Goal: Task Accomplishment & Management: Manage account settings

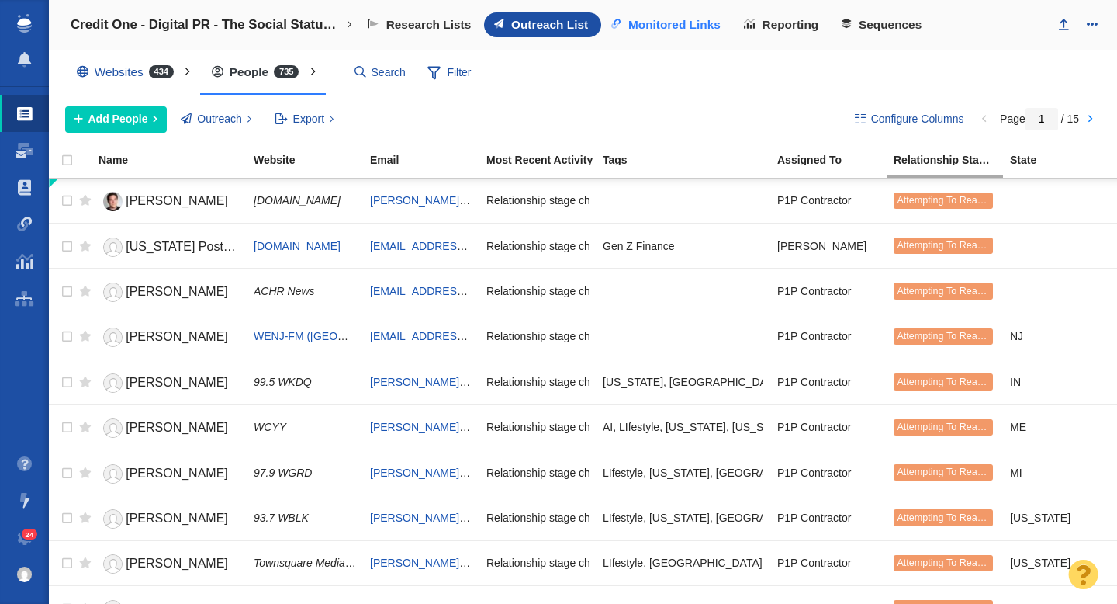
click at [649, 21] on span "Monitored Links" at bounding box center [674, 25] width 92 height 14
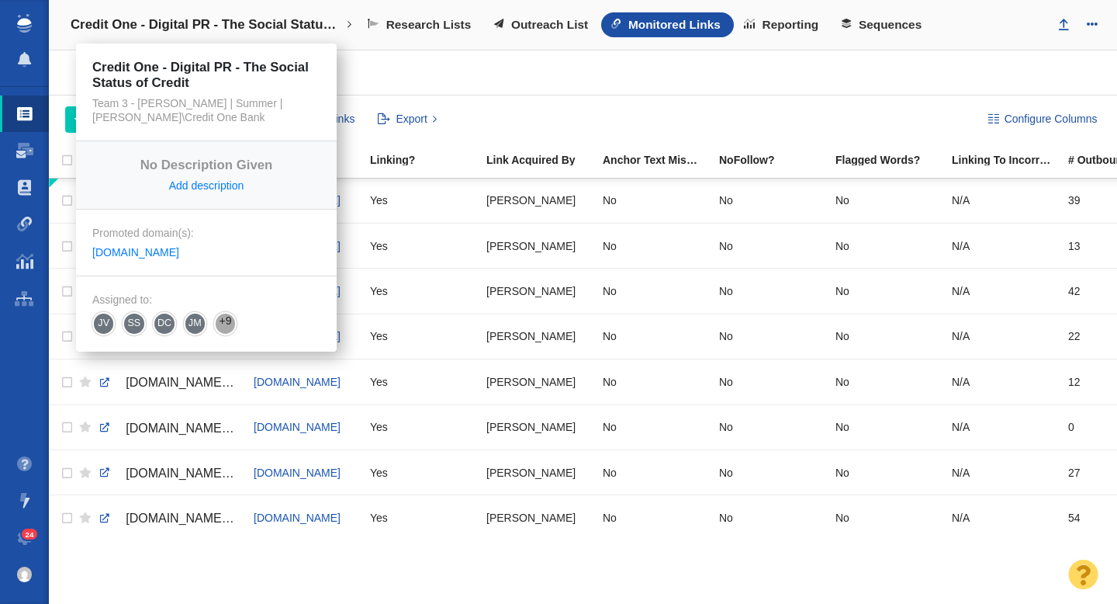
click at [221, 23] on h4 "Credit One - Digital PR - The Social Status of Credit" at bounding box center [207, 25] width 272 height 16
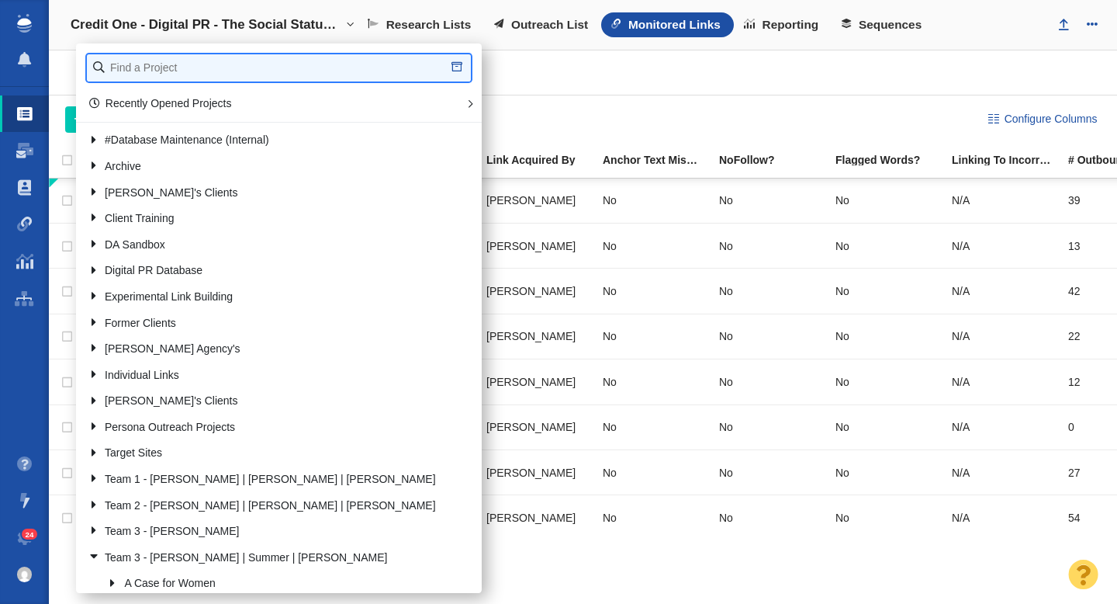
click at [190, 57] on input "text" at bounding box center [279, 67] width 384 height 27
type input "a"
type input "patriot"
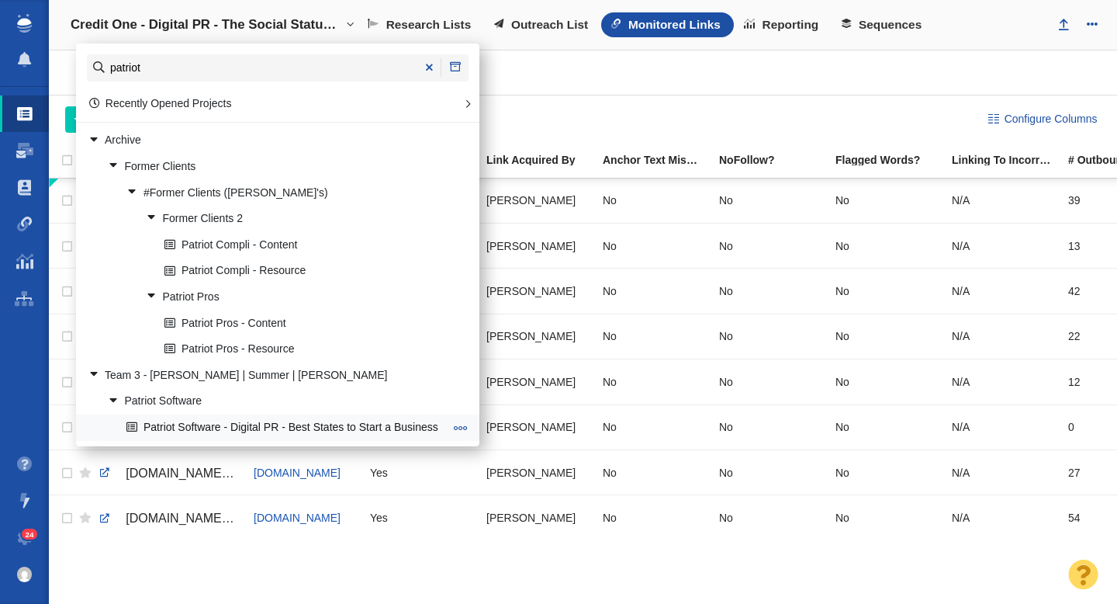
click at [267, 429] on link "Patriot Software - Digital PR - Best States to Start a Business" at bounding box center [285, 427] width 325 height 24
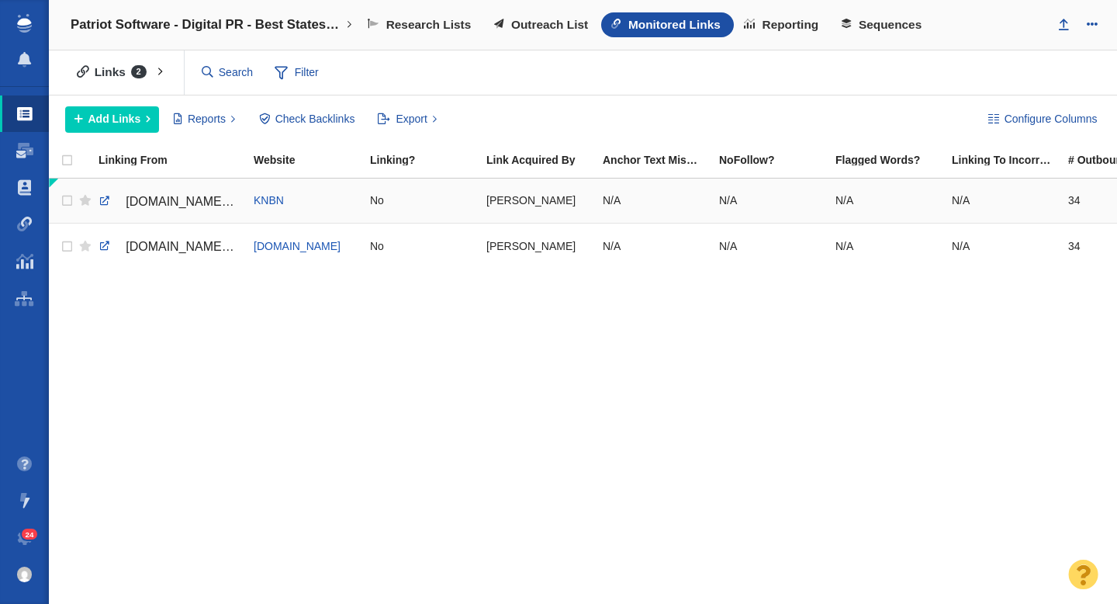
click at [182, 197] on span "www.newscenter1.tv/" at bounding box center [191, 201] width 131 height 13
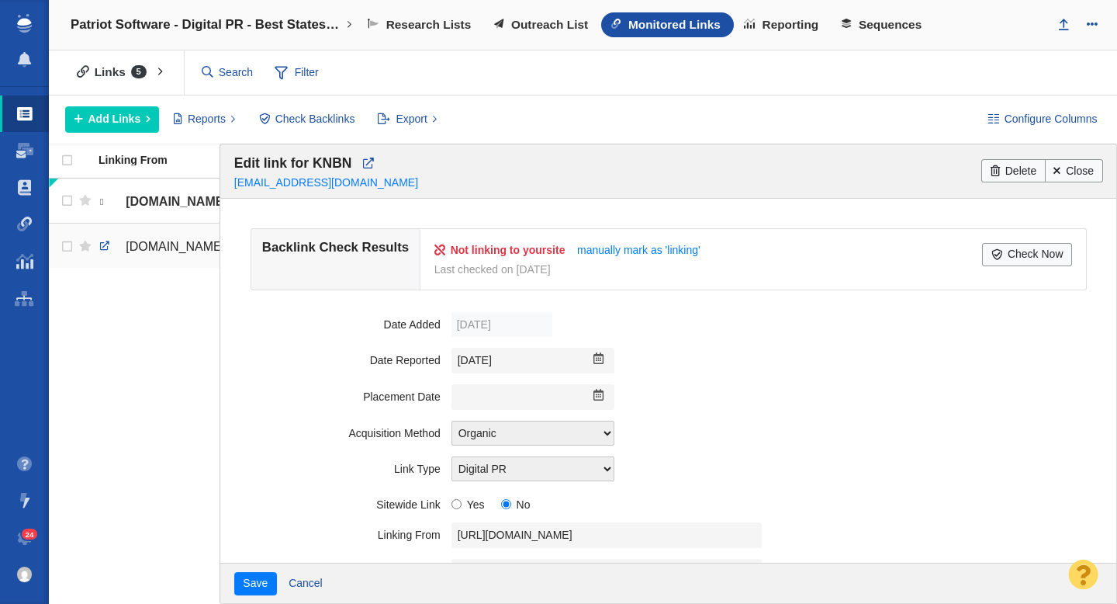
click at [175, 244] on span "www.kotatv.com/" at bounding box center [191, 246] width 131 height 13
click at [1073, 170] on link "Close" at bounding box center [1074, 170] width 58 height 23
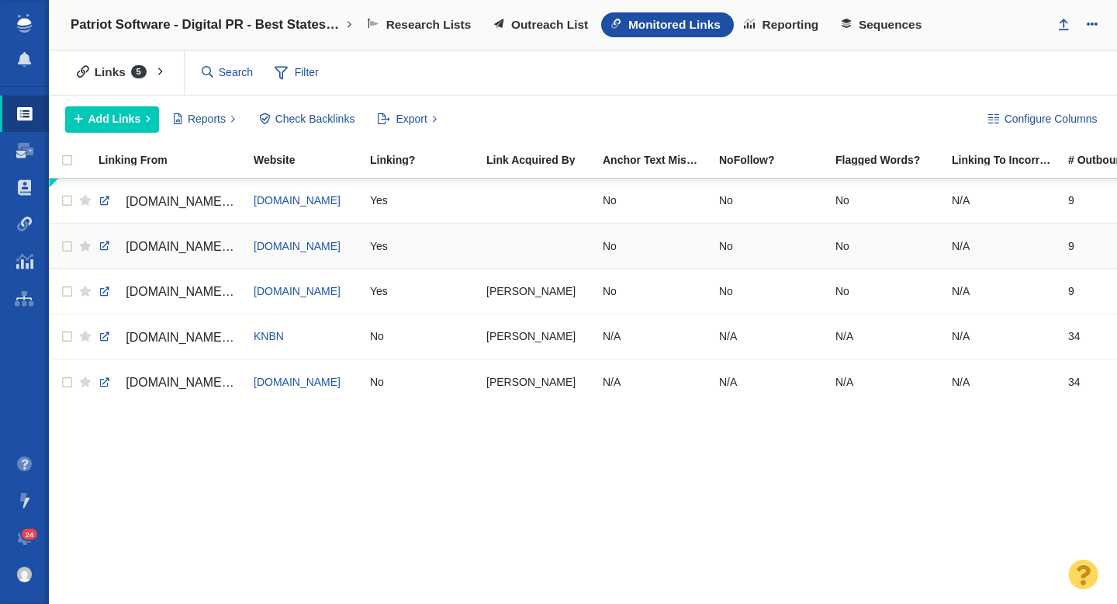
click at [518, 248] on div at bounding box center [537, 245] width 102 height 33
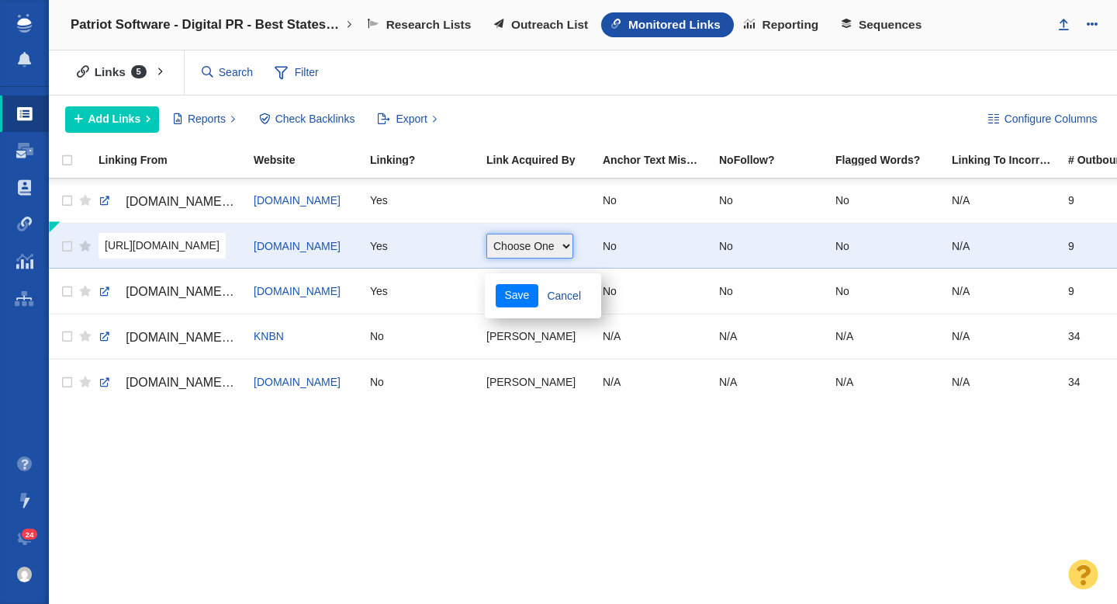
click at [518, 248] on select "Choose One Allie Huska Alyssa Arnzen Amethyst Tagney Amy Merrill Annika Darling…" at bounding box center [529, 246] width 87 height 25
select select "31"
click at [486, 234] on select "Choose One Allie Huska Alyssa Arnzen Amethyst Tagney Amy Merrill Annika Darling…" at bounding box center [529, 246] width 87 height 25
click at [519, 301] on button "Save" at bounding box center [517, 295] width 43 height 23
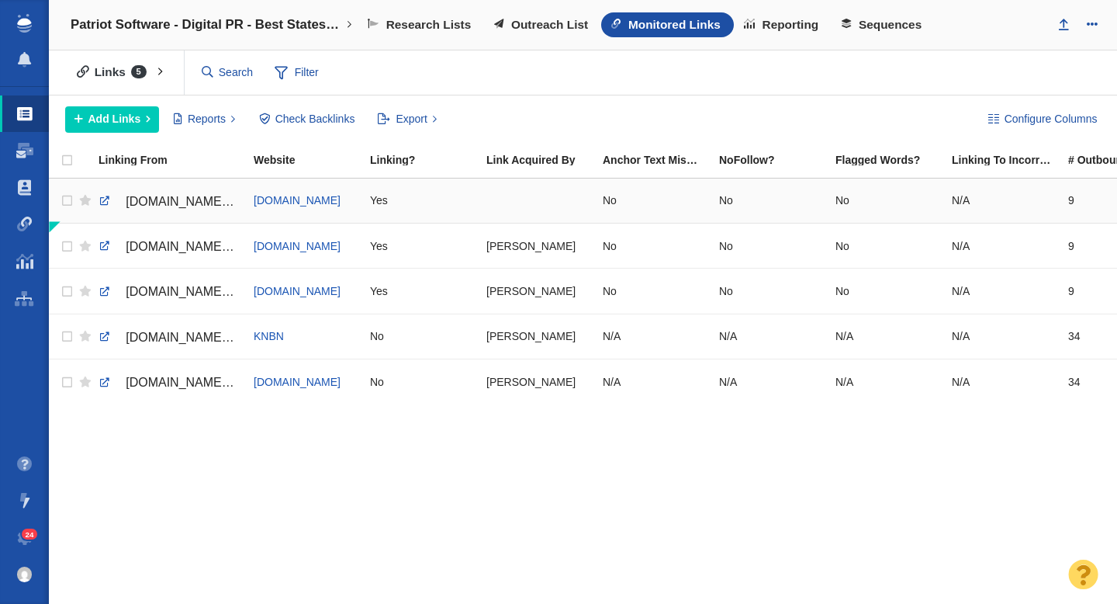
click at [514, 203] on div at bounding box center [537, 200] width 102 height 33
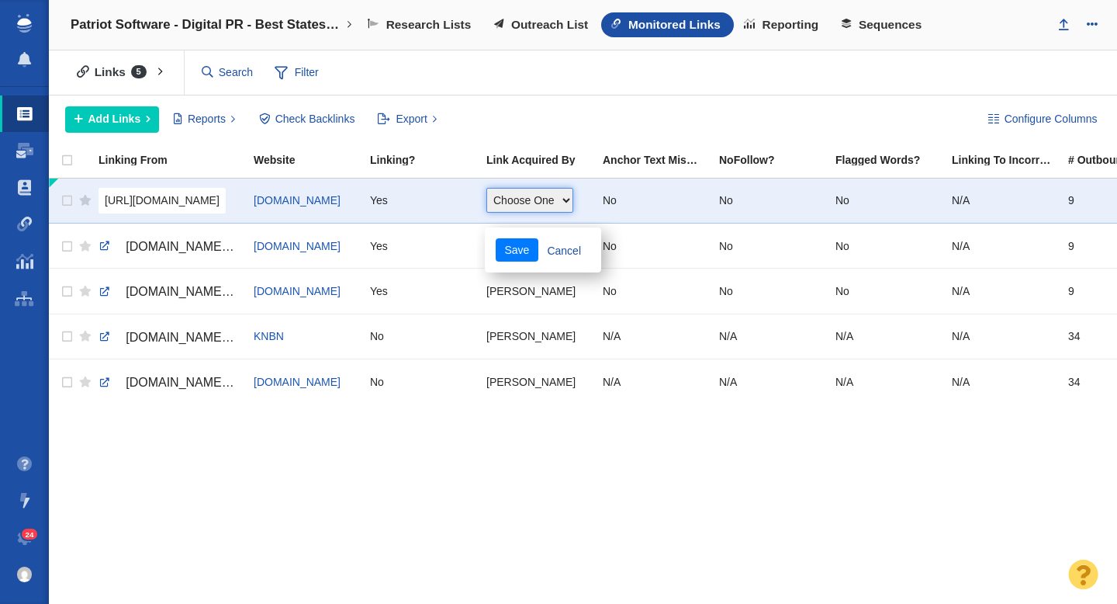
click at [514, 203] on select "Choose One Allie Huska Alyssa Arnzen Amethyst Tagney Amy Merrill Annika Darling…" at bounding box center [529, 200] width 87 height 25
select select "31"
click at [486, 188] on select "Choose One Allie Huska Alyssa Arnzen Amethyst Tagney Amy Merrill Annika Darling…" at bounding box center [529, 200] width 87 height 25
click at [512, 254] on button "Save" at bounding box center [517, 249] width 43 height 23
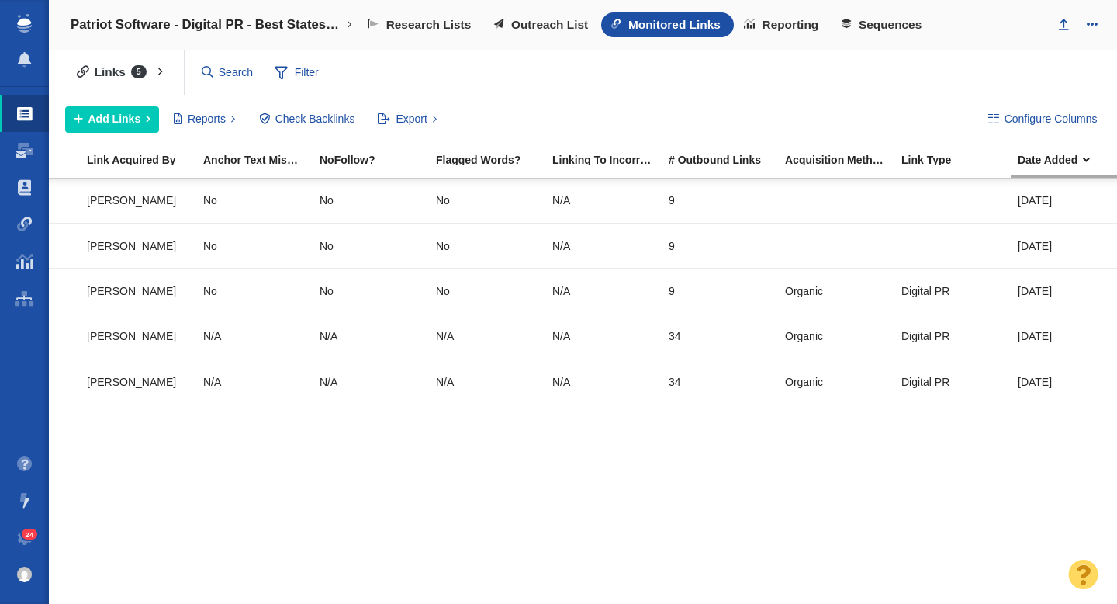
scroll to position [0, 410]
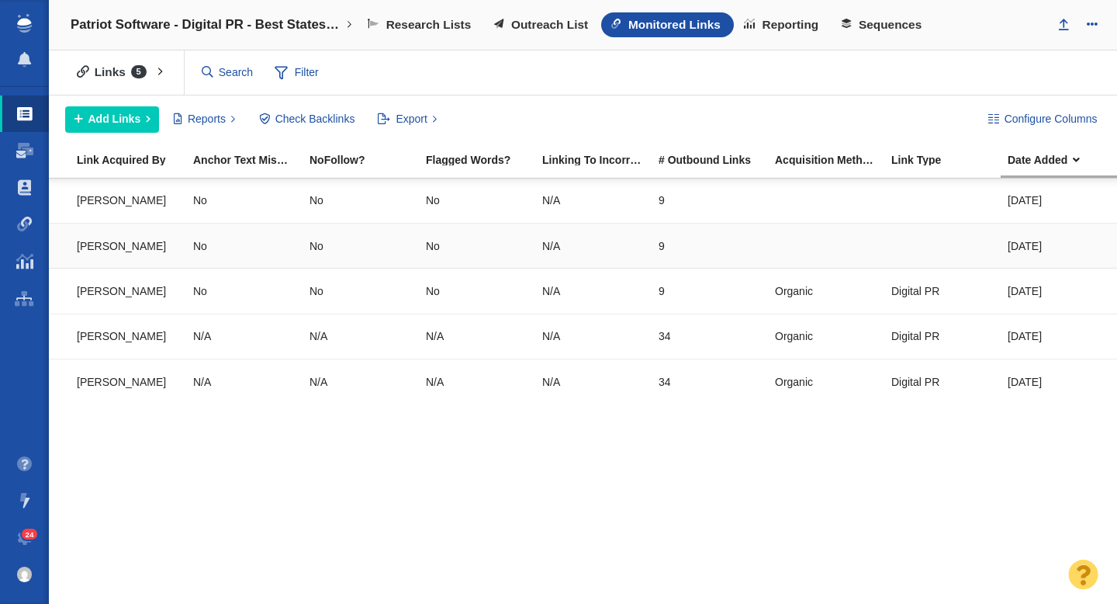
click at [906, 241] on div at bounding box center [943, 245] width 102 height 33
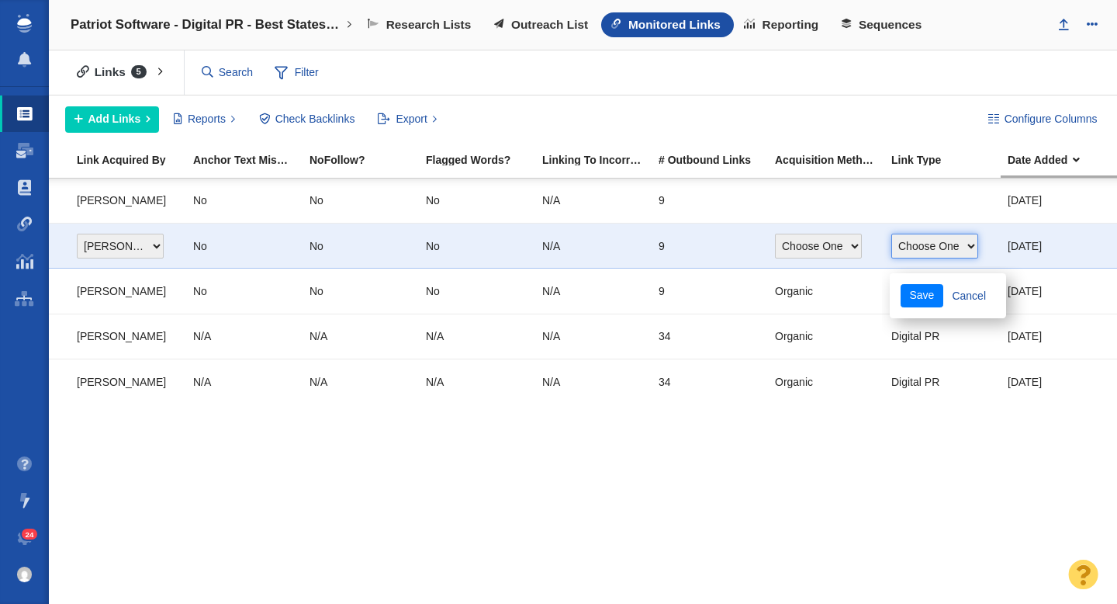
click at [906, 241] on select "Choose One Guest Post - Organic Guest Post - Partnership Resource Link Fresh Me…" at bounding box center [935, 246] width 87 height 25
select select "4"
click at [892, 234] on select "Choose One Guest Post - Organic Guest Post - Partnership Resource Link Fresh Me…" at bounding box center [935, 246] width 87 height 25
click at [816, 237] on select "Choose One Organic Instant Submit Other" at bounding box center [818, 246] width 87 height 25
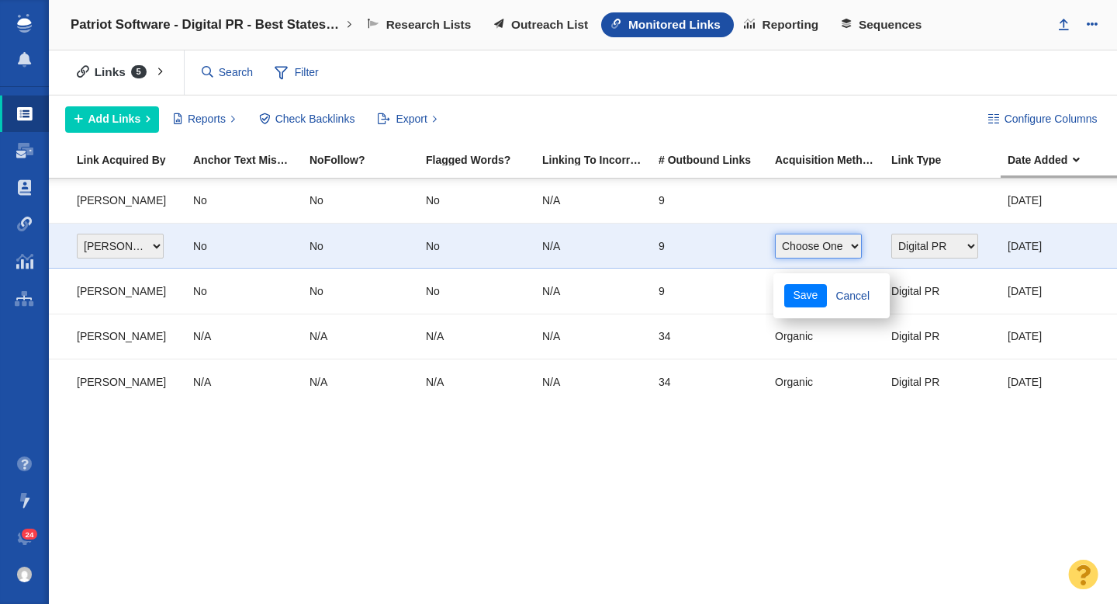
select select "0"
click at [775, 234] on select "Choose One Organic Instant Submit Other" at bounding box center [818, 246] width 87 height 25
click at [807, 292] on button "Save" at bounding box center [805, 295] width 43 height 23
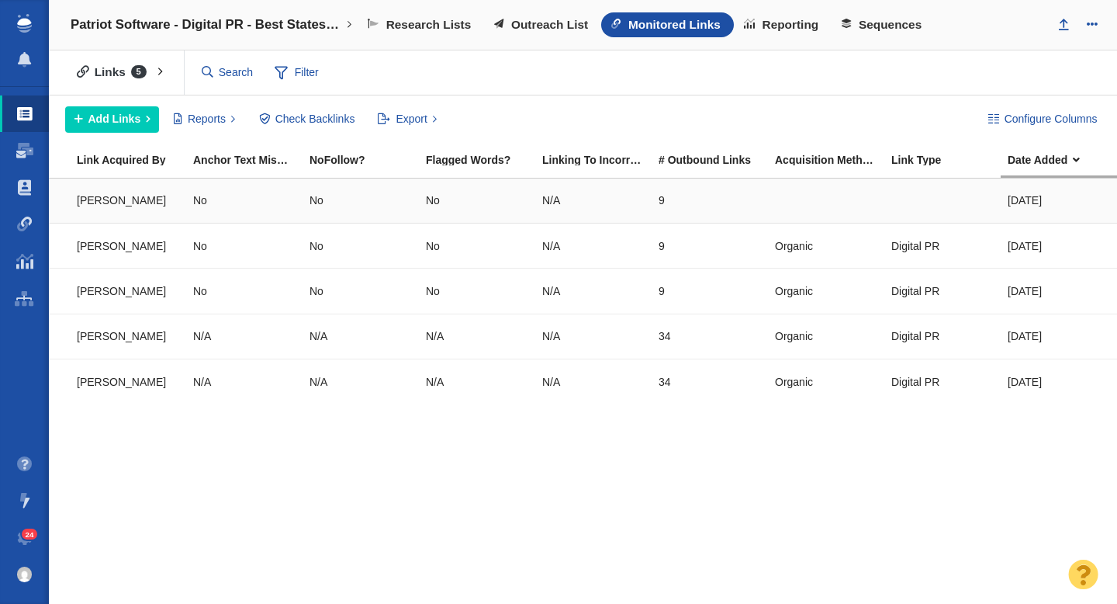
click at [804, 208] on div at bounding box center [826, 200] width 102 height 33
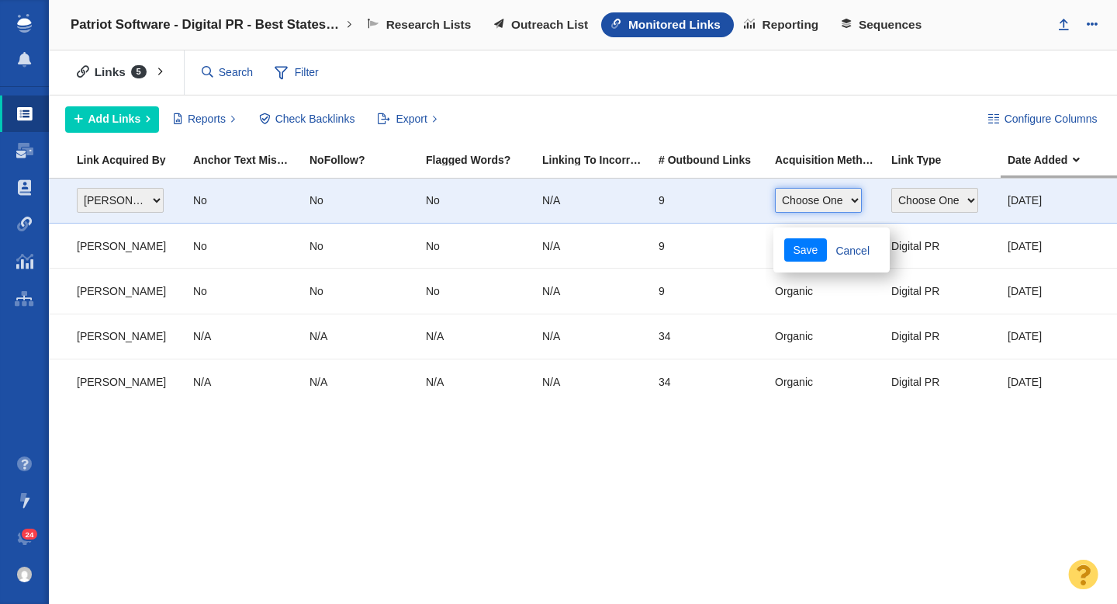
click at [804, 208] on select "Choose One Organic Instant Submit Other" at bounding box center [818, 200] width 87 height 25
select select "0"
click at [775, 188] on select "Choose One Organic Instant Submit Other" at bounding box center [818, 200] width 87 height 25
click at [921, 203] on select "Choose One Guest Post - Organic Guest Post - Partnership Resource Link Fresh Me…" at bounding box center [935, 200] width 87 height 25
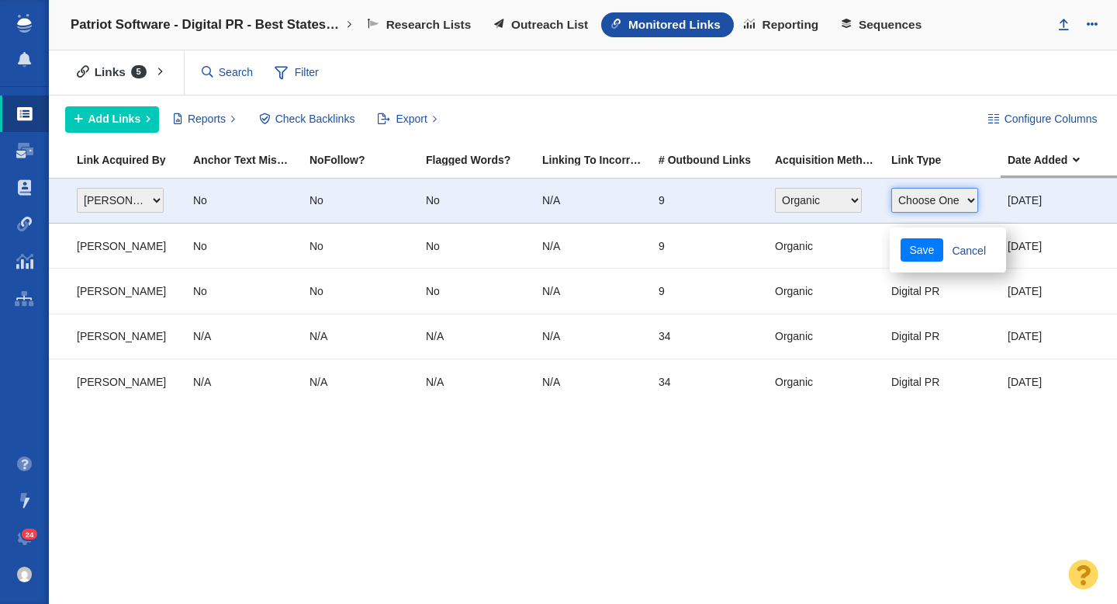
select select "4"
click at [892, 188] on select "Choose One Guest Post - Organic Guest Post - Partnership Resource Link Fresh Me…" at bounding box center [935, 200] width 87 height 25
click at [921, 255] on button "Save" at bounding box center [922, 249] width 43 height 23
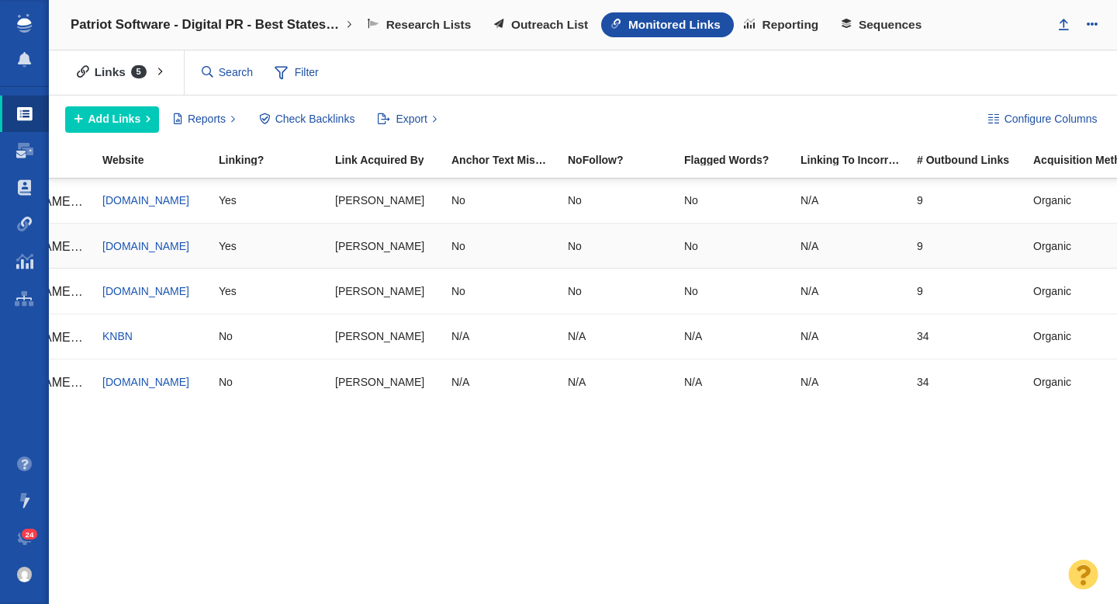
scroll to position [0, 0]
